Goal: Transaction & Acquisition: Purchase product/service

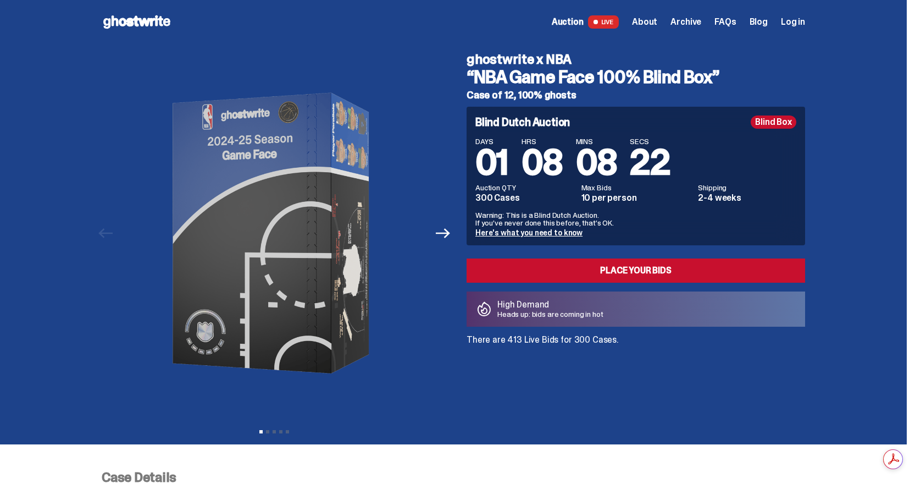
click at [453, 242] on div "Previous Next View slide 1 View slide 2 View slide 3 View slide 4 View slide 5" at bounding box center [278, 233] width 352 height 378
click at [450, 237] on icon "Next" at bounding box center [443, 233] width 14 height 14
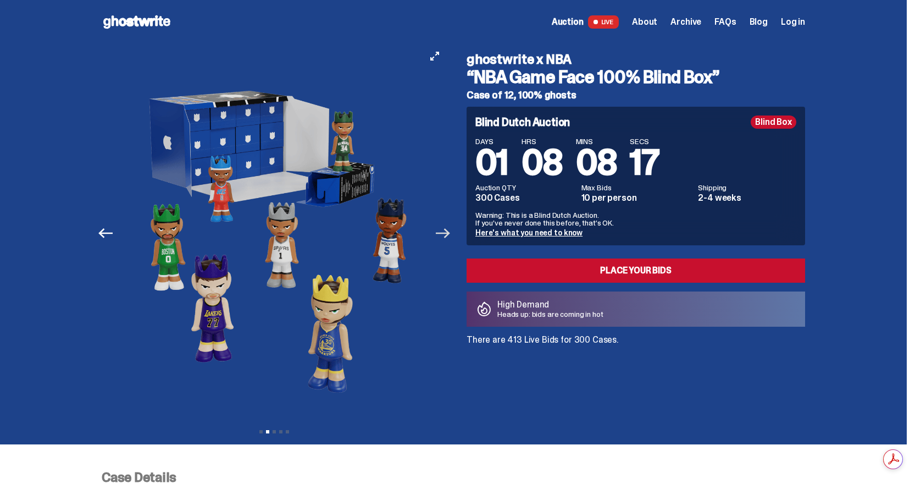
click at [449, 235] on icon "Next" at bounding box center [443, 233] width 14 height 14
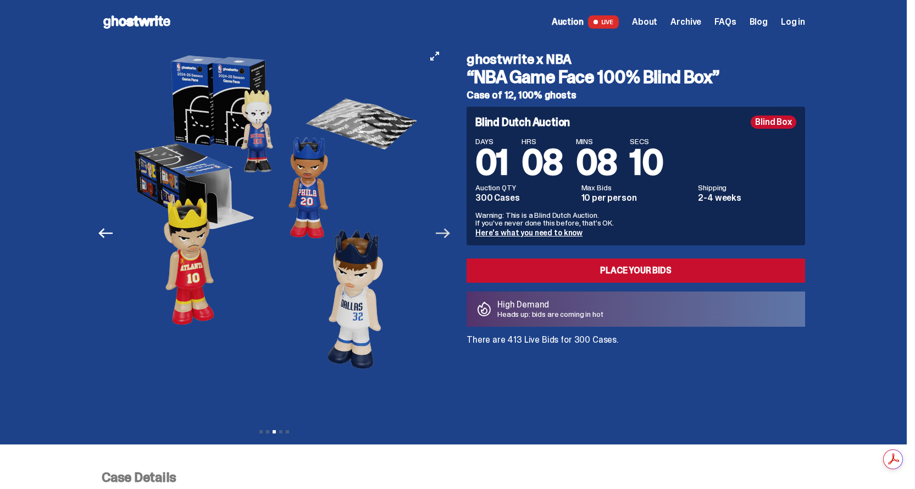
click at [449, 235] on icon "Next" at bounding box center [443, 233] width 14 height 14
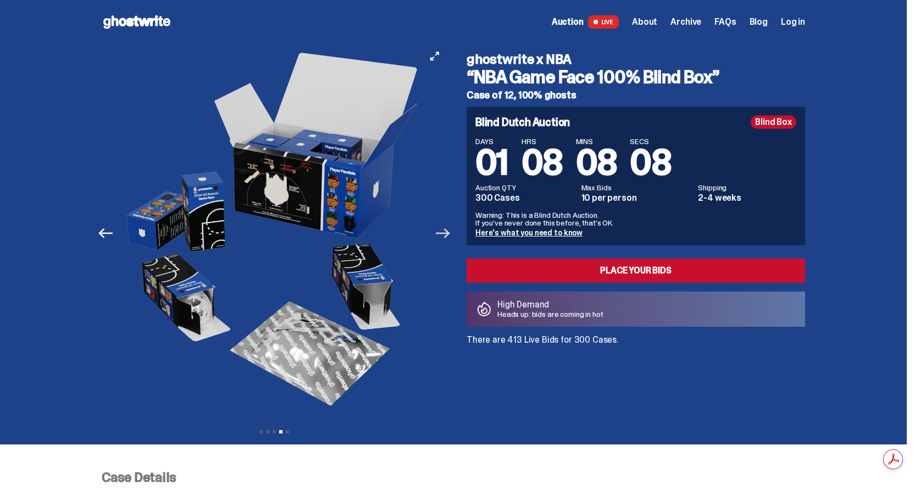
click at [449, 235] on icon "Next" at bounding box center [443, 233] width 14 height 14
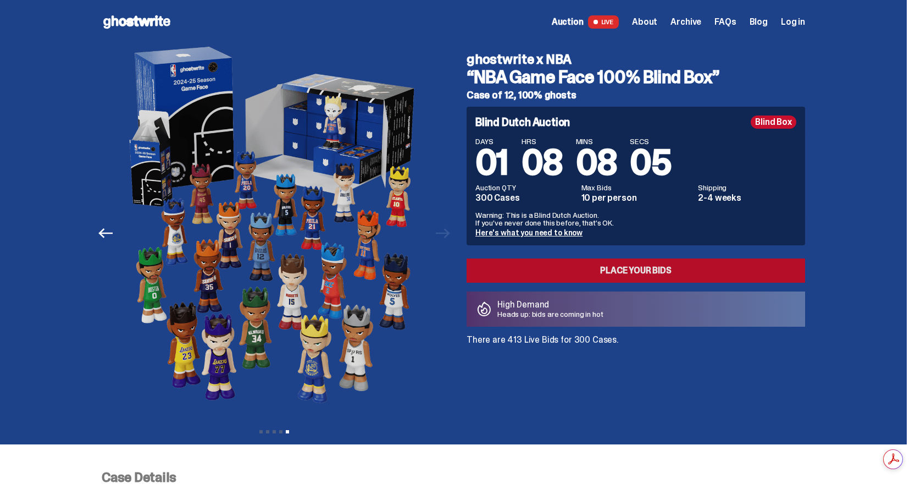
click at [646, 272] on link "Place your Bids" at bounding box center [636, 270] width 339 height 24
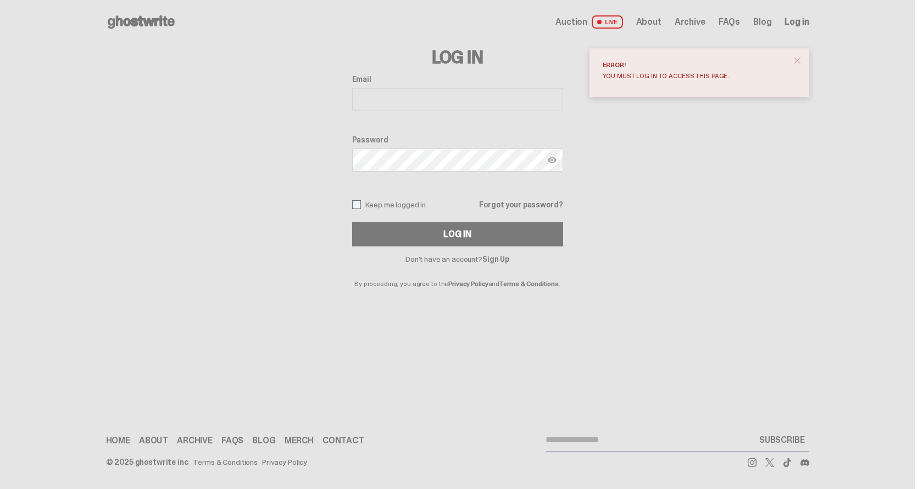
drag, startPoint x: 451, startPoint y: 108, endPoint x: 445, endPoint y: 104, distance: 7.6
click at [448, 107] on input "Email" at bounding box center [457, 99] width 211 height 23
click at [464, 102] on input "**********" at bounding box center [457, 99] width 211 height 23
type input "**********"
click at [352, 222] on button "Log In" at bounding box center [457, 234] width 211 height 24
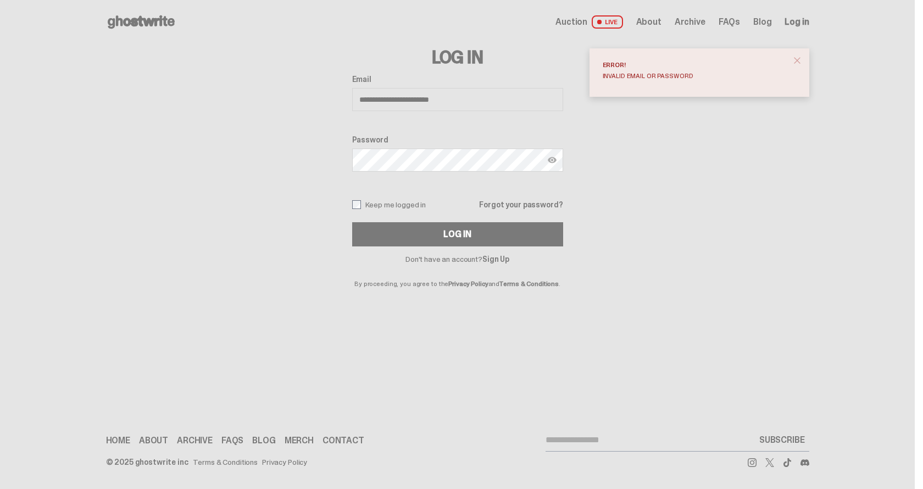
click at [352, 222] on button "Log In" at bounding box center [457, 234] width 211 height 24
click at [465, 103] on input "**********" at bounding box center [457, 99] width 211 height 23
type input "**********"
click at [352, 222] on button "Log In" at bounding box center [457, 234] width 211 height 24
click at [553, 156] on img at bounding box center [552, 160] width 9 height 9
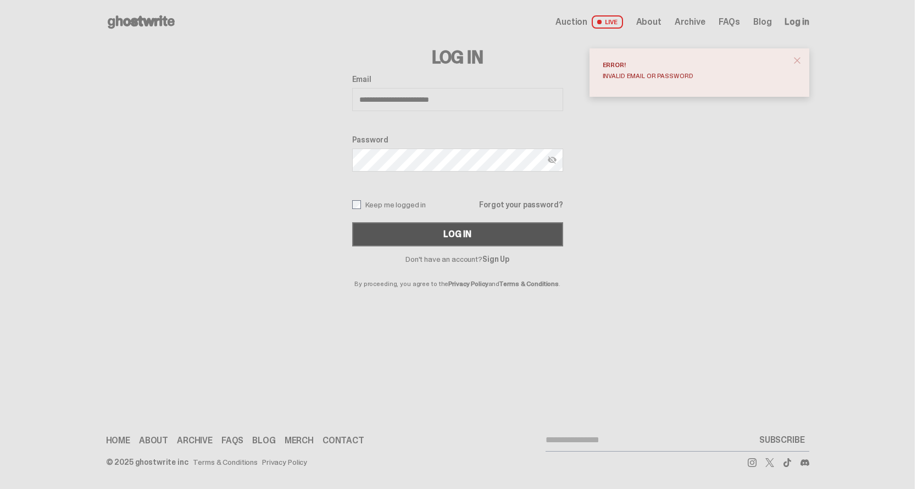
click at [440, 227] on button "Log In" at bounding box center [457, 234] width 211 height 24
click at [552, 162] on img at bounding box center [552, 160] width 9 height 9
click at [477, 235] on button "Log In" at bounding box center [457, 234] width 211 height 24
click at [352, 222] on button "Log In" at bounding box center [457, 234] width 211 height 24
click at [580, 25] on span "Auction" at bounding box center [572, 22] width 32 height 9
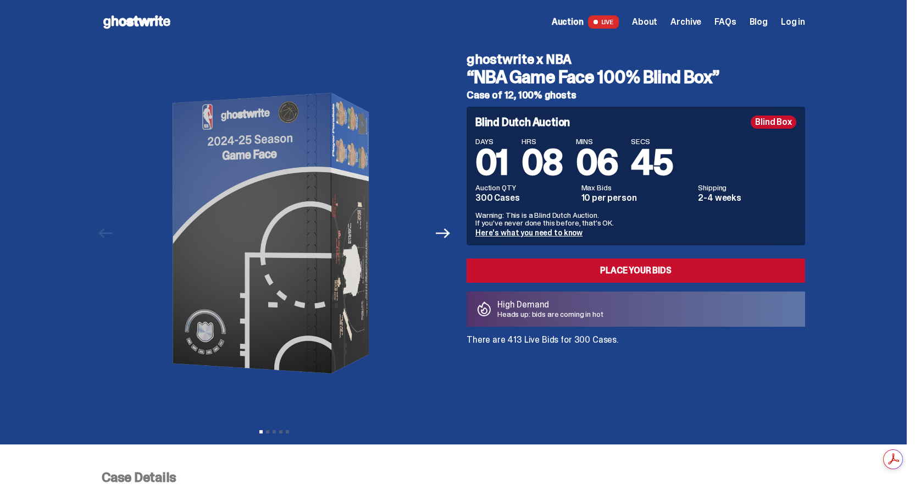
click at [655, 23] on span "About" at bounding box center [644, 22] width 25 height 9
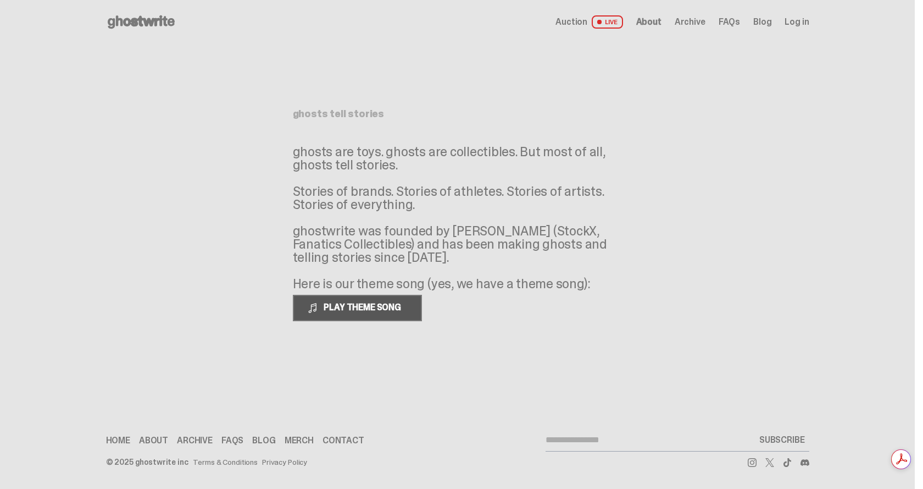
click at [362, 305] on span "PLAY THEME SONG" at bounding box center [363, 307] width 88 height 12
click at [362, 305] on span "PAUSE THEME SONG" at bounding box center [362, 307] width 87 height 12
click at [698, 25] on span "Archive" at bounding box center [690, 22] width 31 height 9
